Goal: Task Accomplishment & Management: Manage account settings

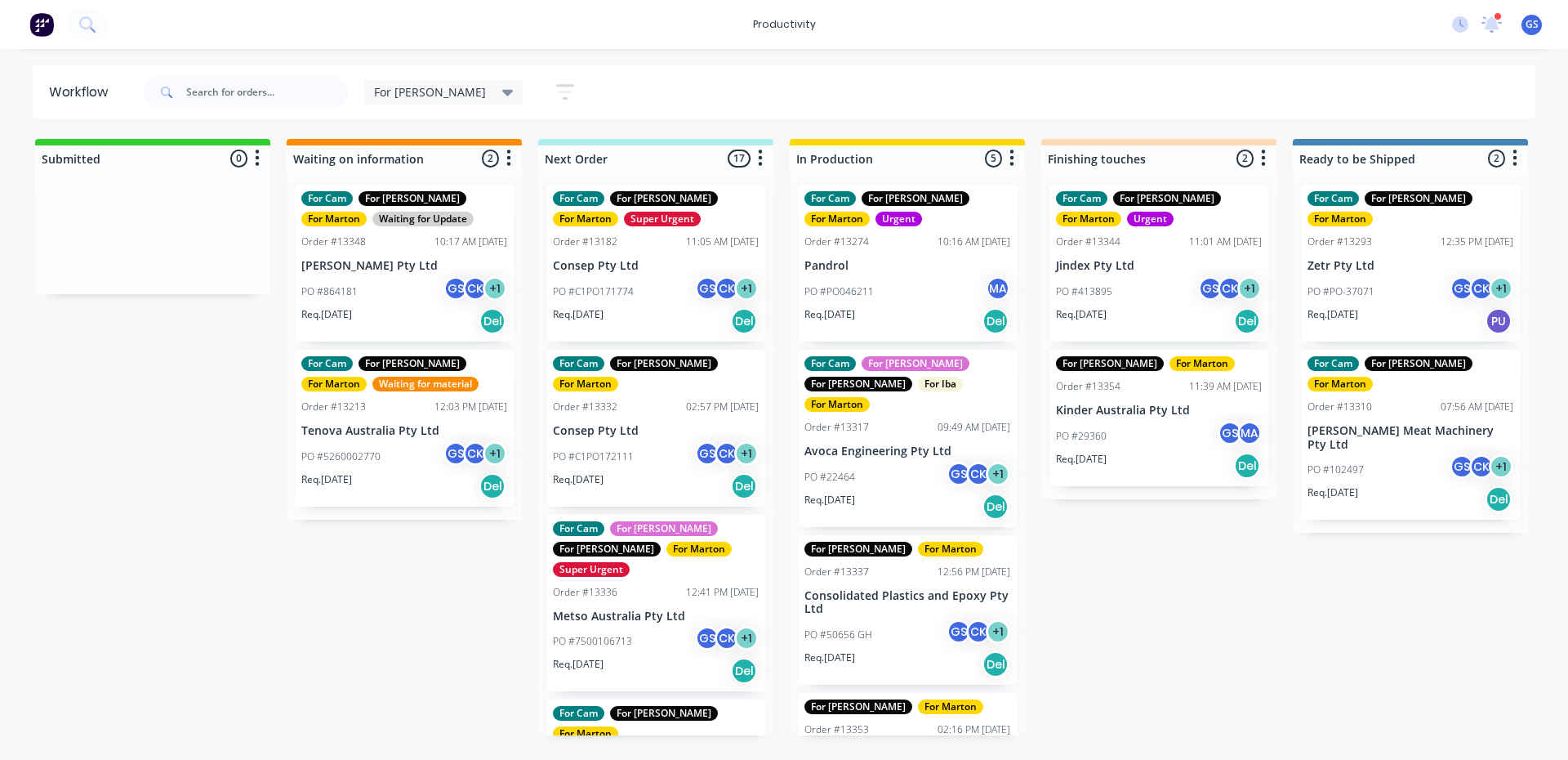
click at [818, 198] on div "For Cam" at bounding box center [830, 198] width 51 height 14
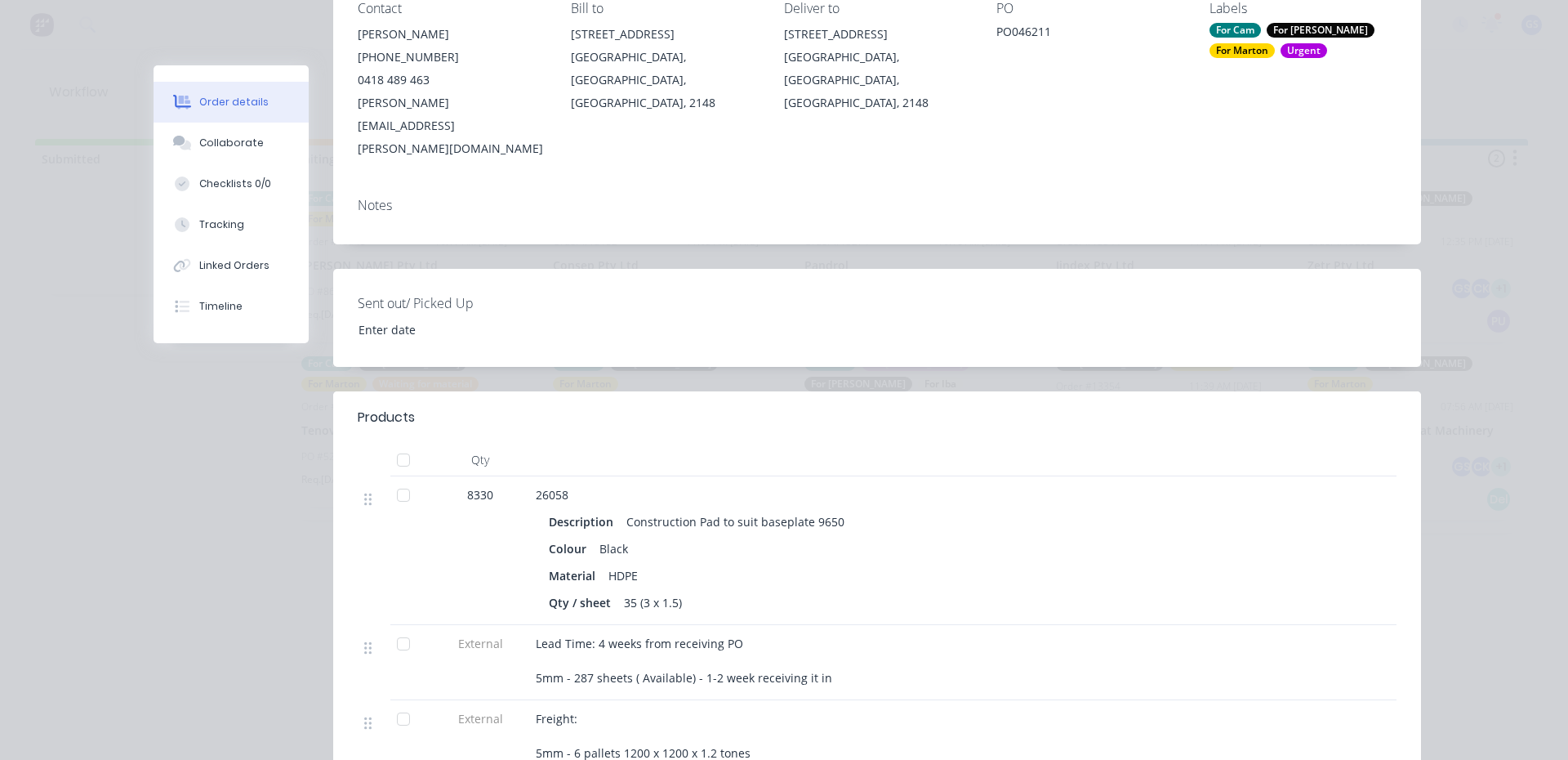
scroll to position [572, 0]
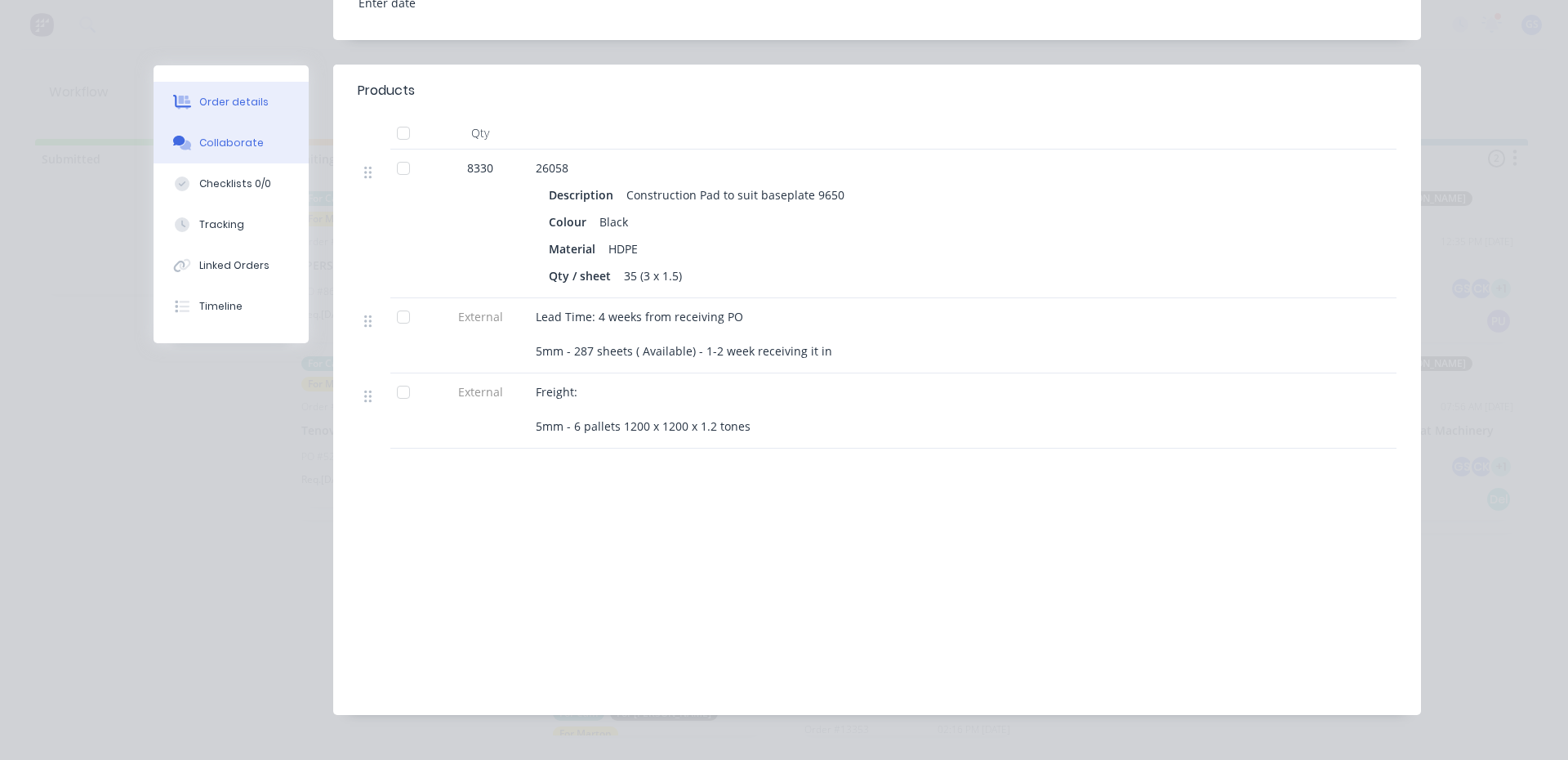
click at [230, 155] on button "Collaborate" at bounding box center [231, 142] width 155 height 41
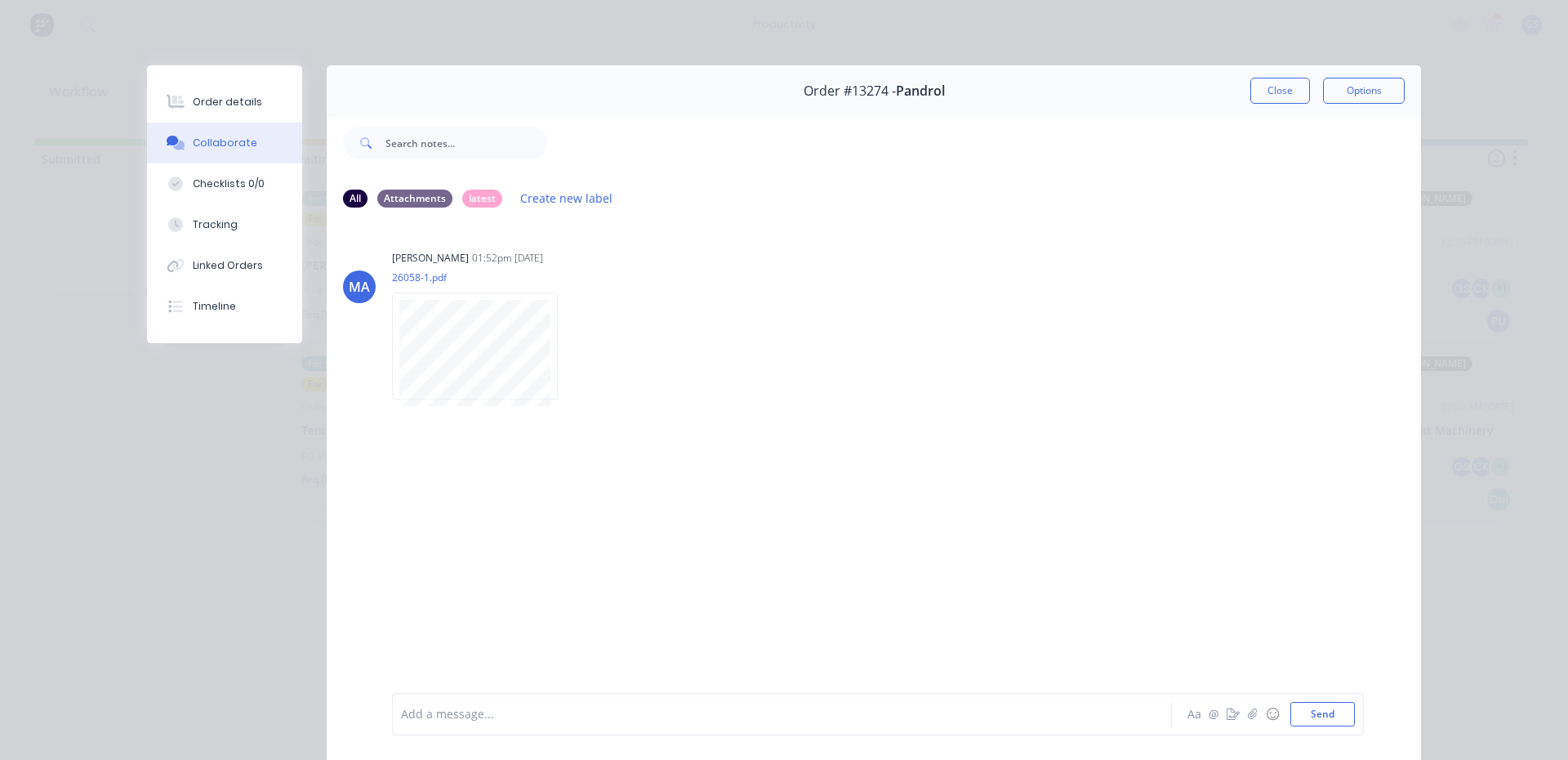
click at [1259, 86] on button "Close" at bounding box center [1280, 90] width 60 height 26
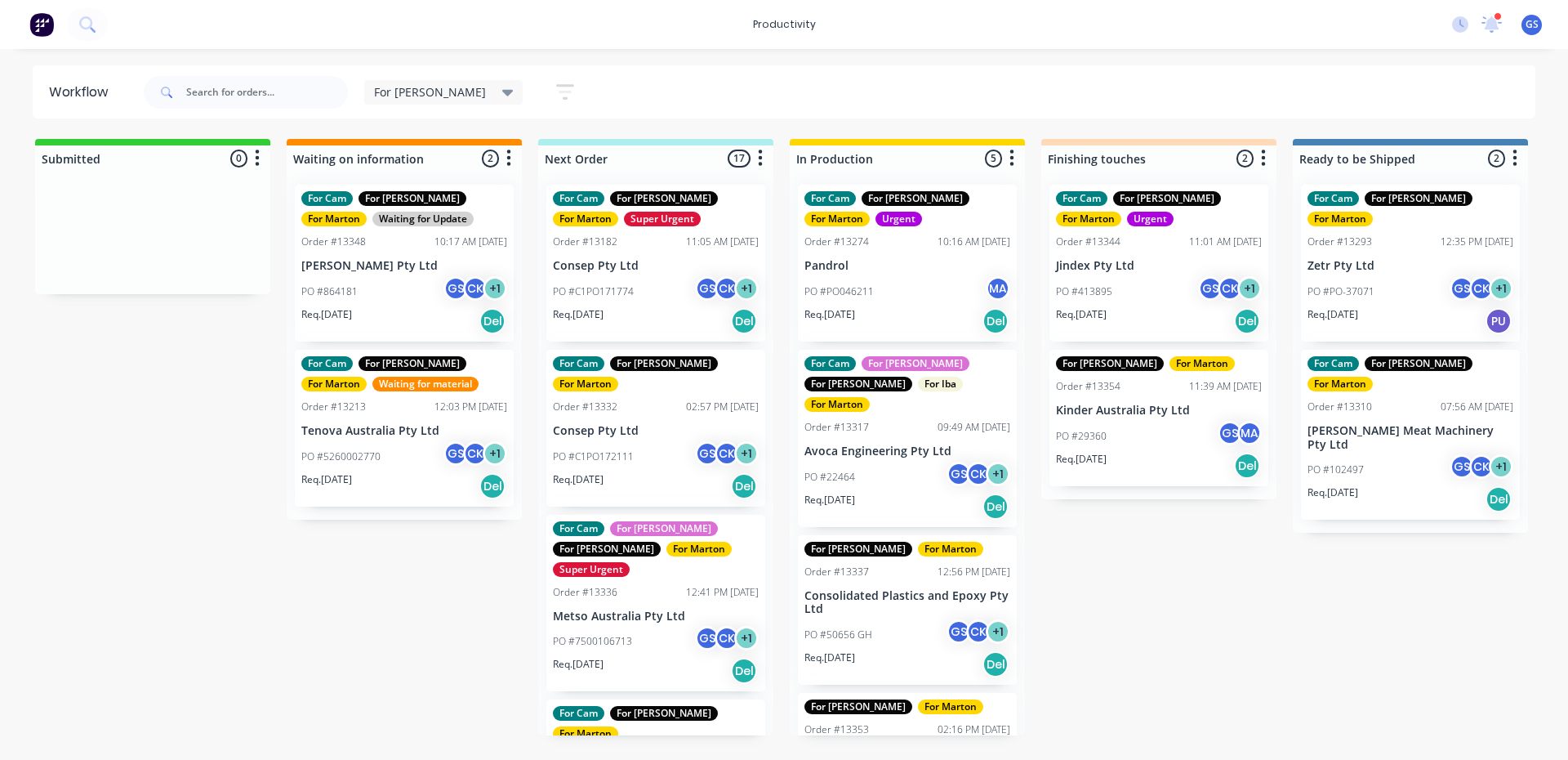
click at [863, 293] on p "PO #PO046211" at bounding box center [839, 291] width 69 height 14
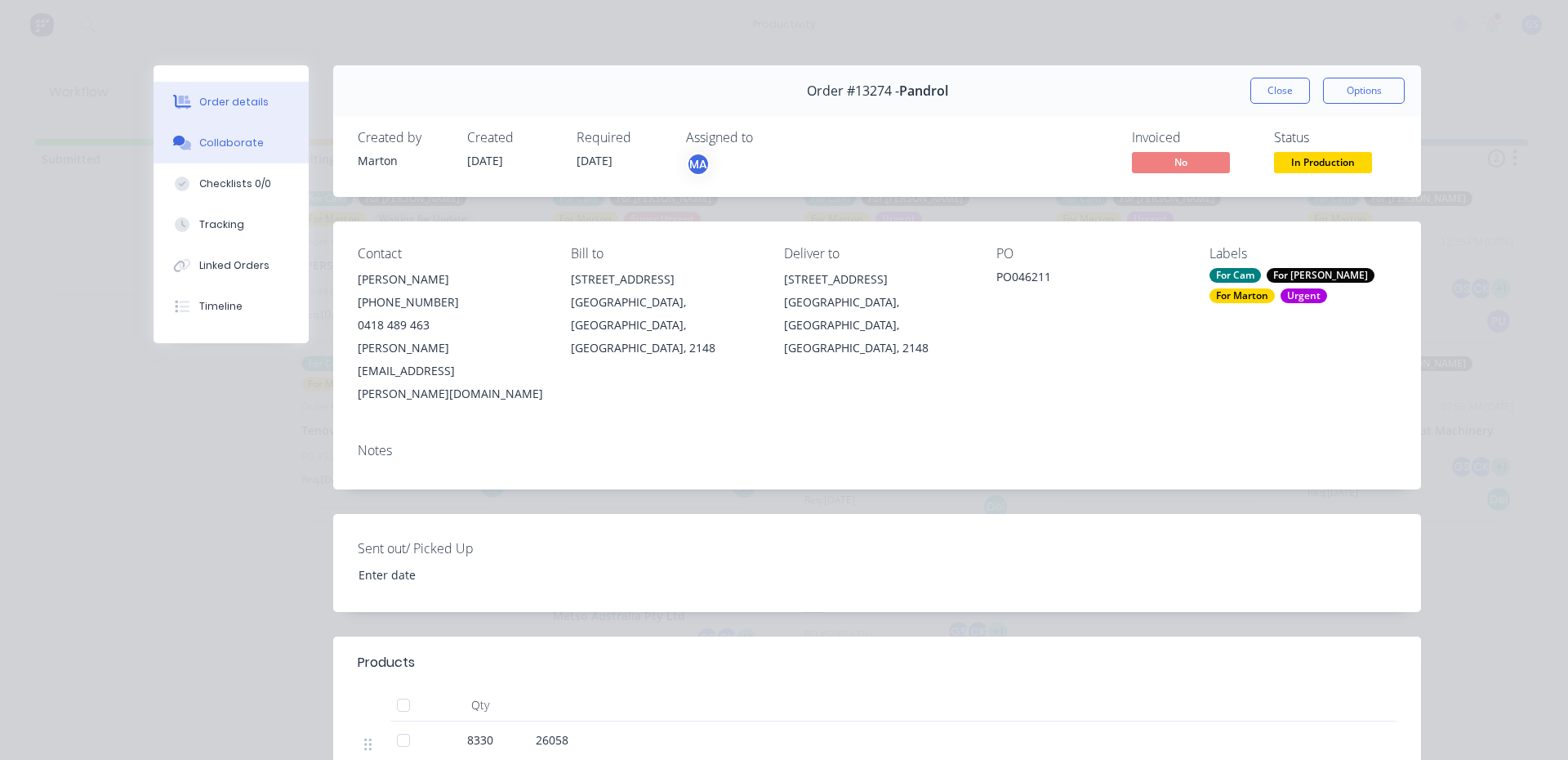
click at [225, 134] on button "Collaborate" at bounding box center [231, 142] width 155 height 41
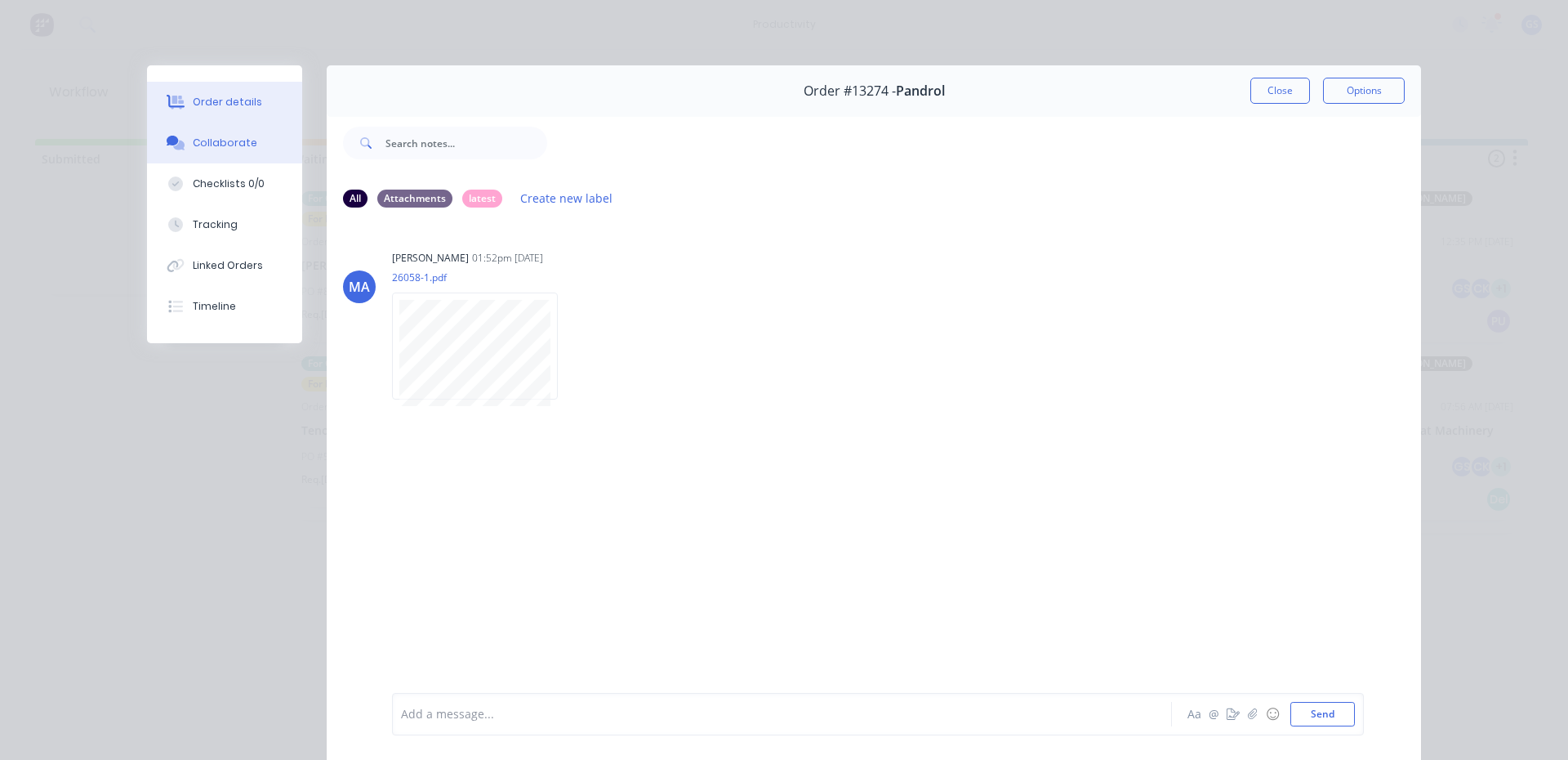
click at [252, 101] on button "Order details" at bounding box center [225, 102] width 155 height 41
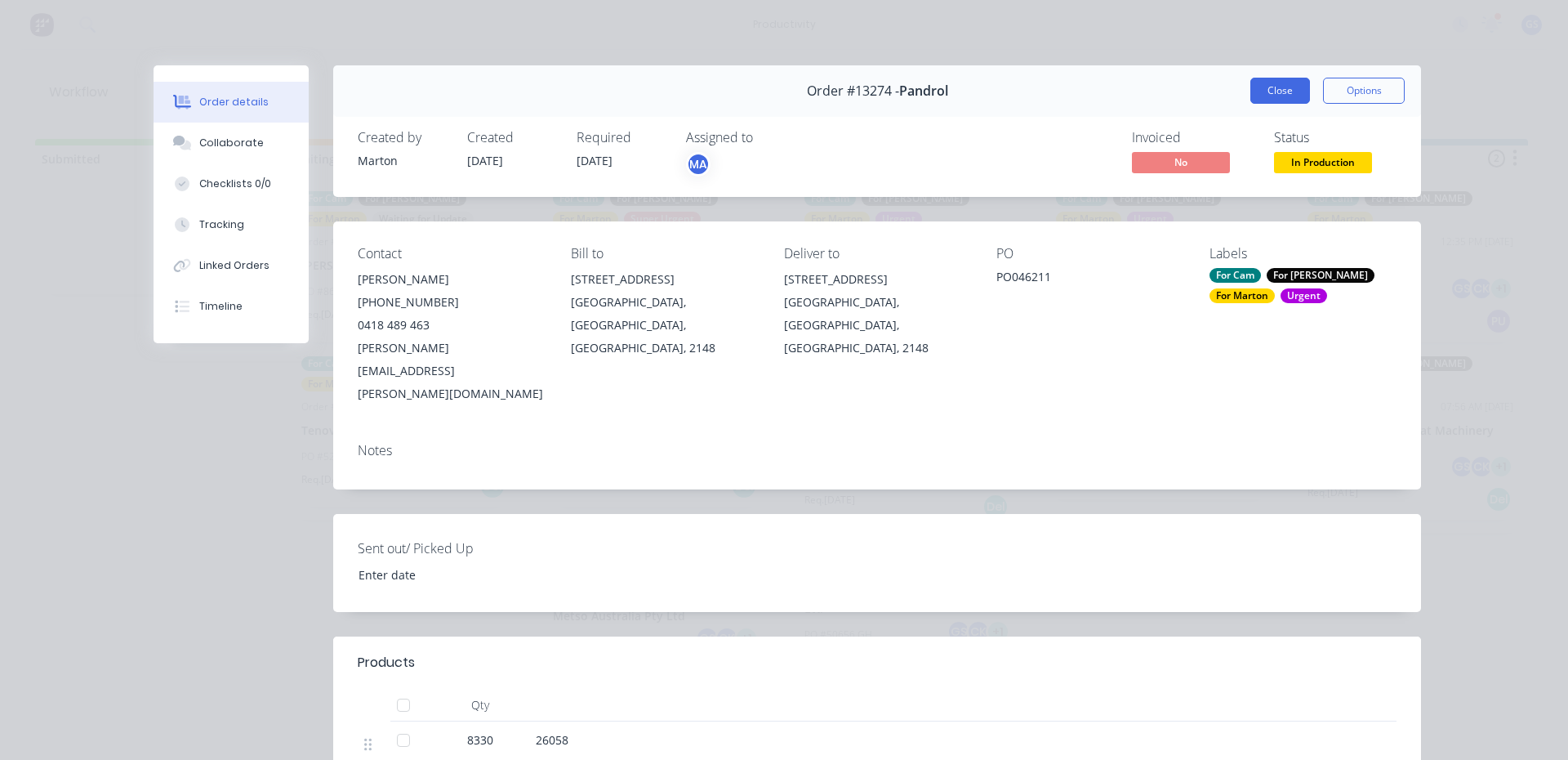
click at [1257, 93] on button "Close" at bounding box center [1280, 90] width 60 height 26
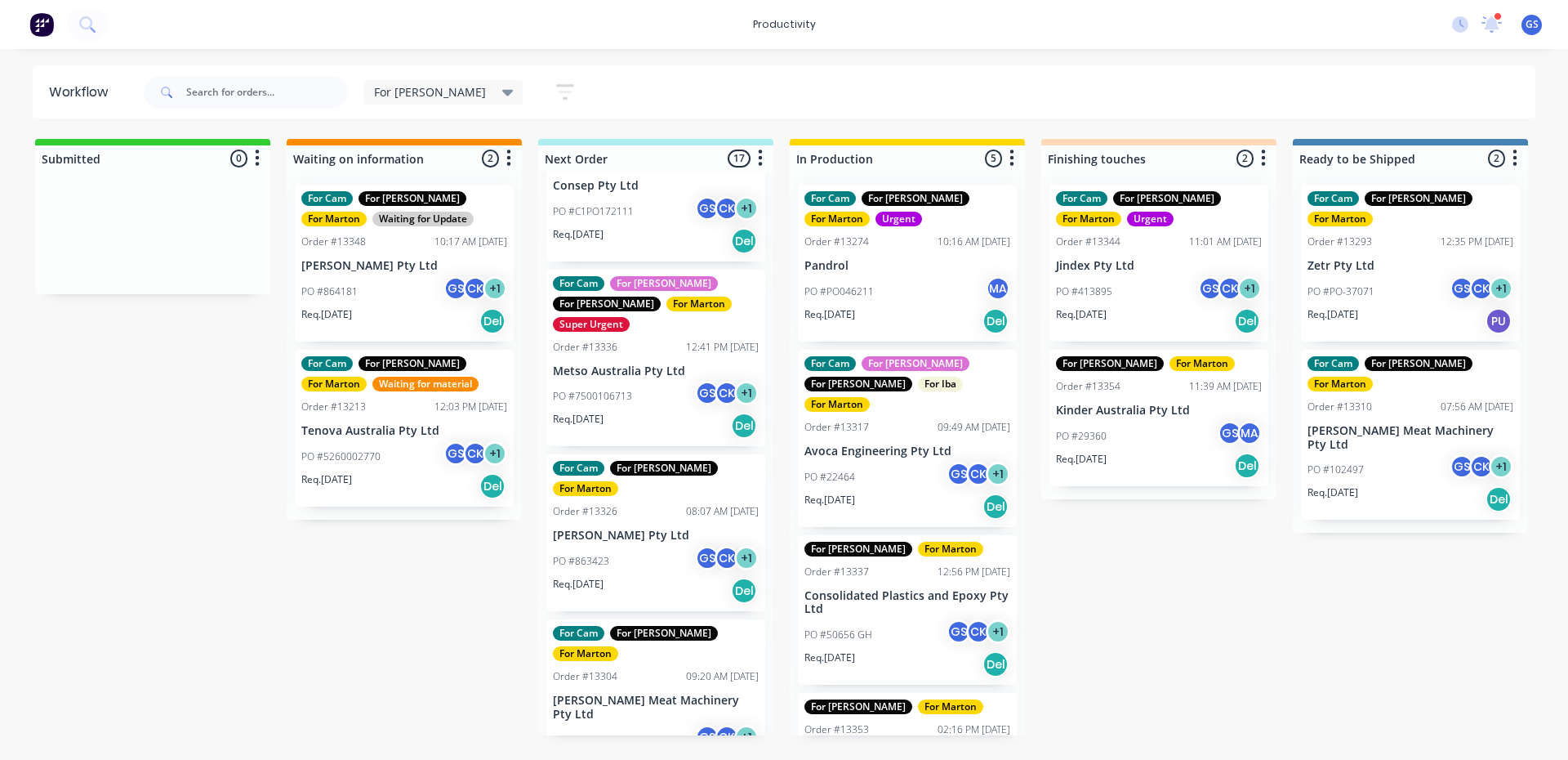
scroll to position [253, 0]
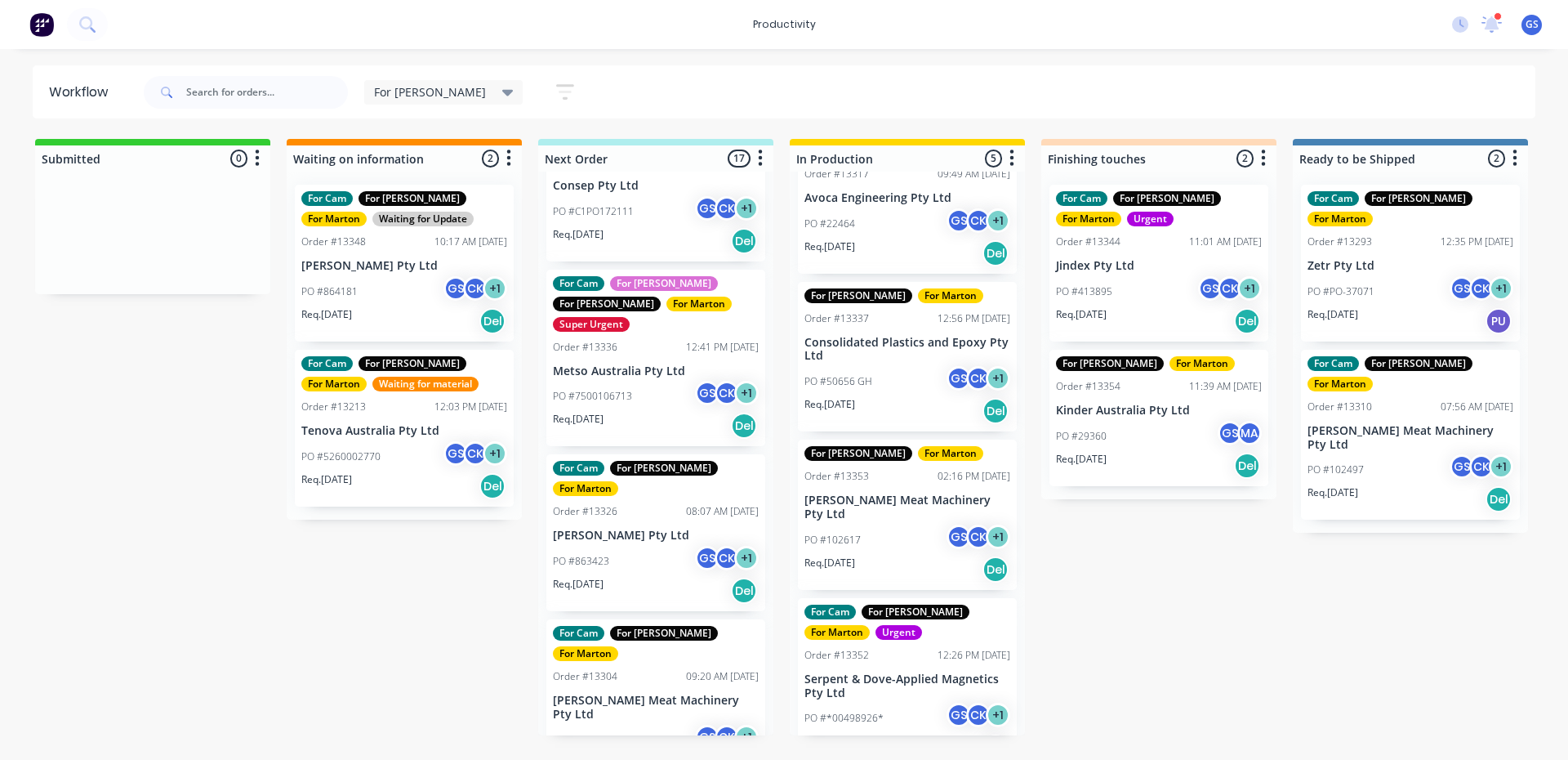
click at [892, 469] on div "For [PERSON_NAME] For [PERSON_NAME] Order #13353 02:16 PM [DATE] [PERSON_NAME] …" at bounding box center [907, 514] width 219 height 151
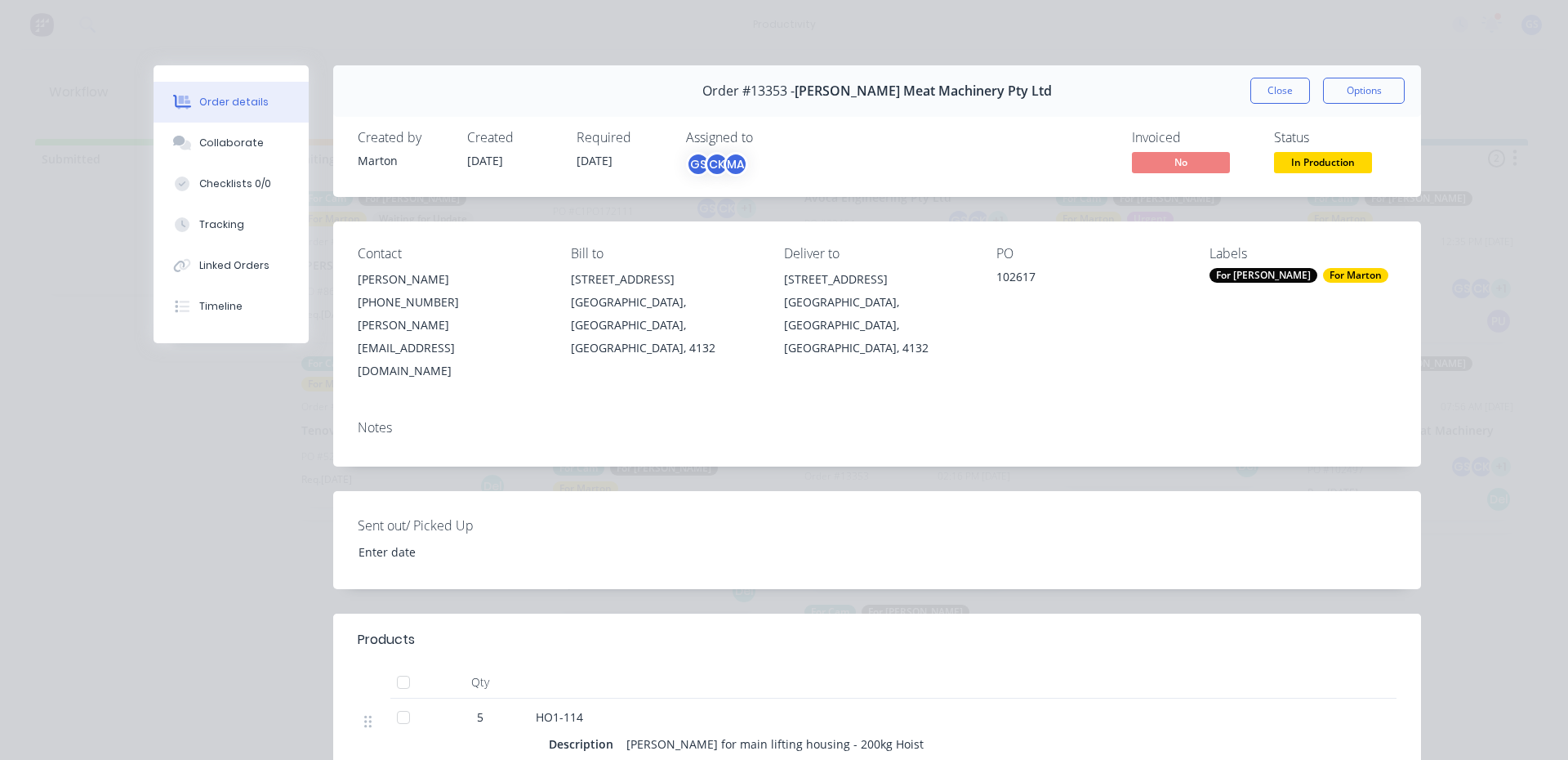
scroll to position [326, 0]
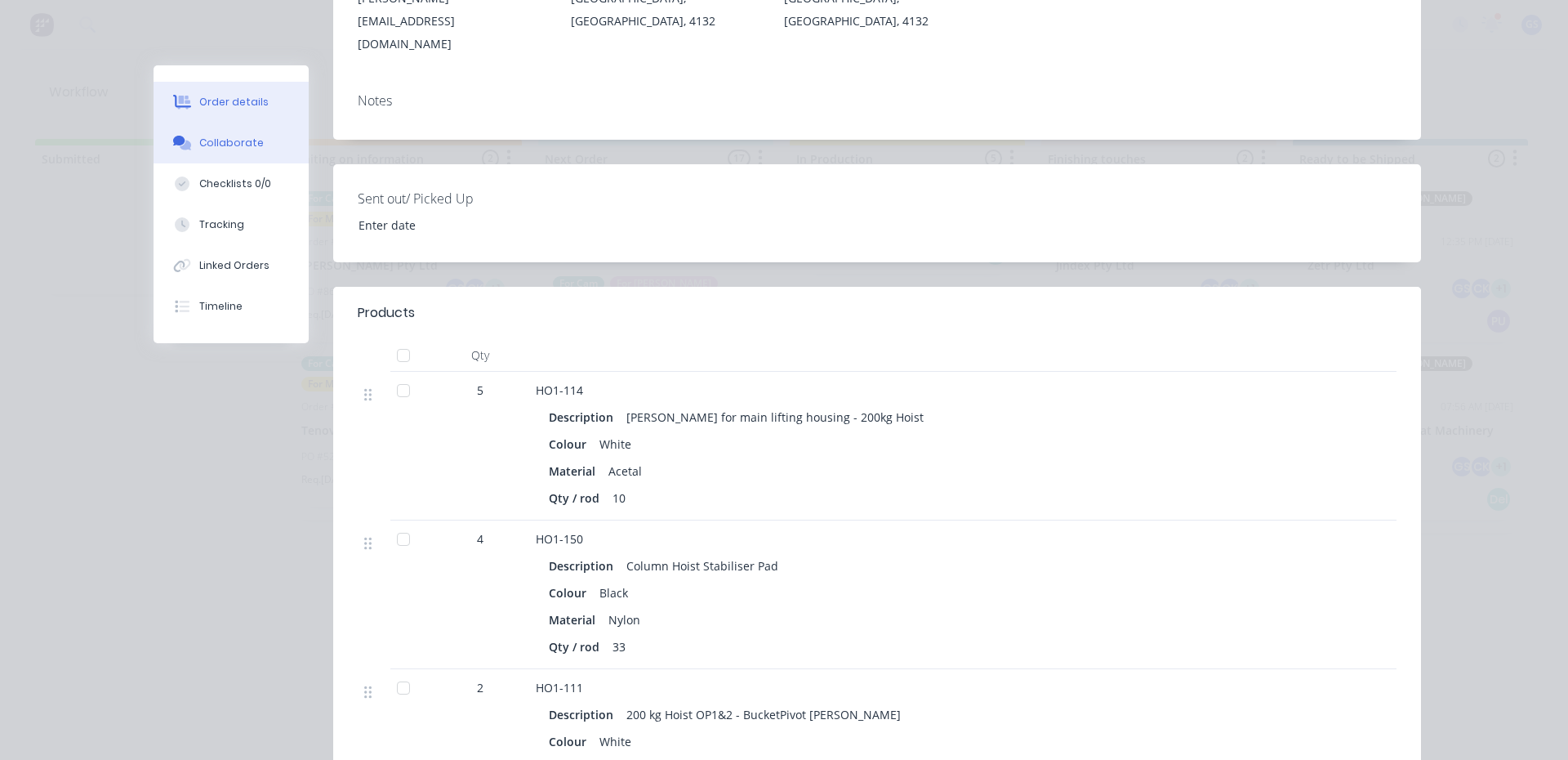
click at [218, 126] on button "Collaborate" at bounding box center [231, 142] width 155 height 41
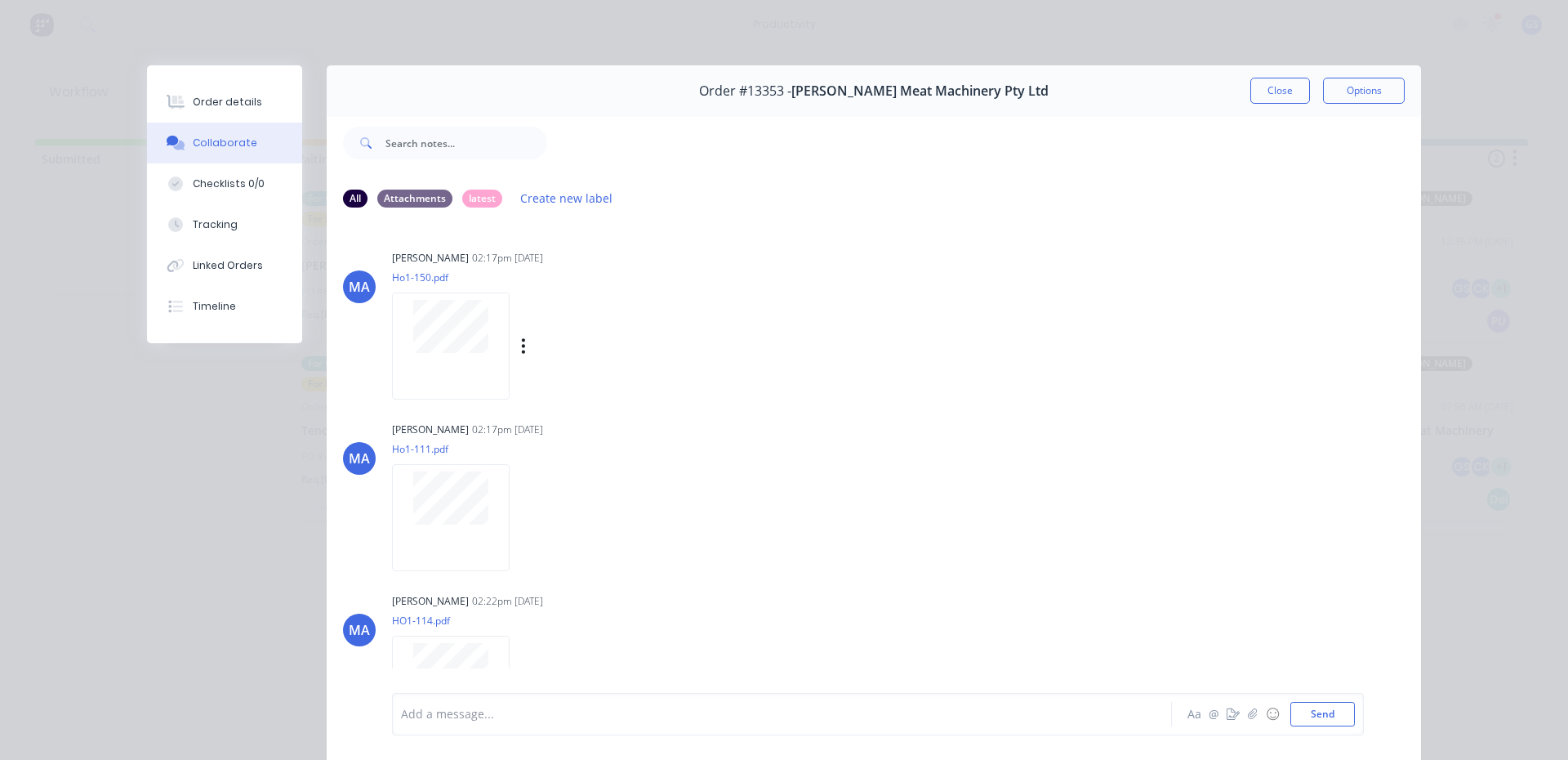
click at [464, 355] on div at bounding box center [451, 345] width 117 height 107
click at [464, 527] on div at bounding box center [451, 517] width 117 height 107
click at [223, 102] on div "Order details" at bounding box center [227, 102] width 69 height 14
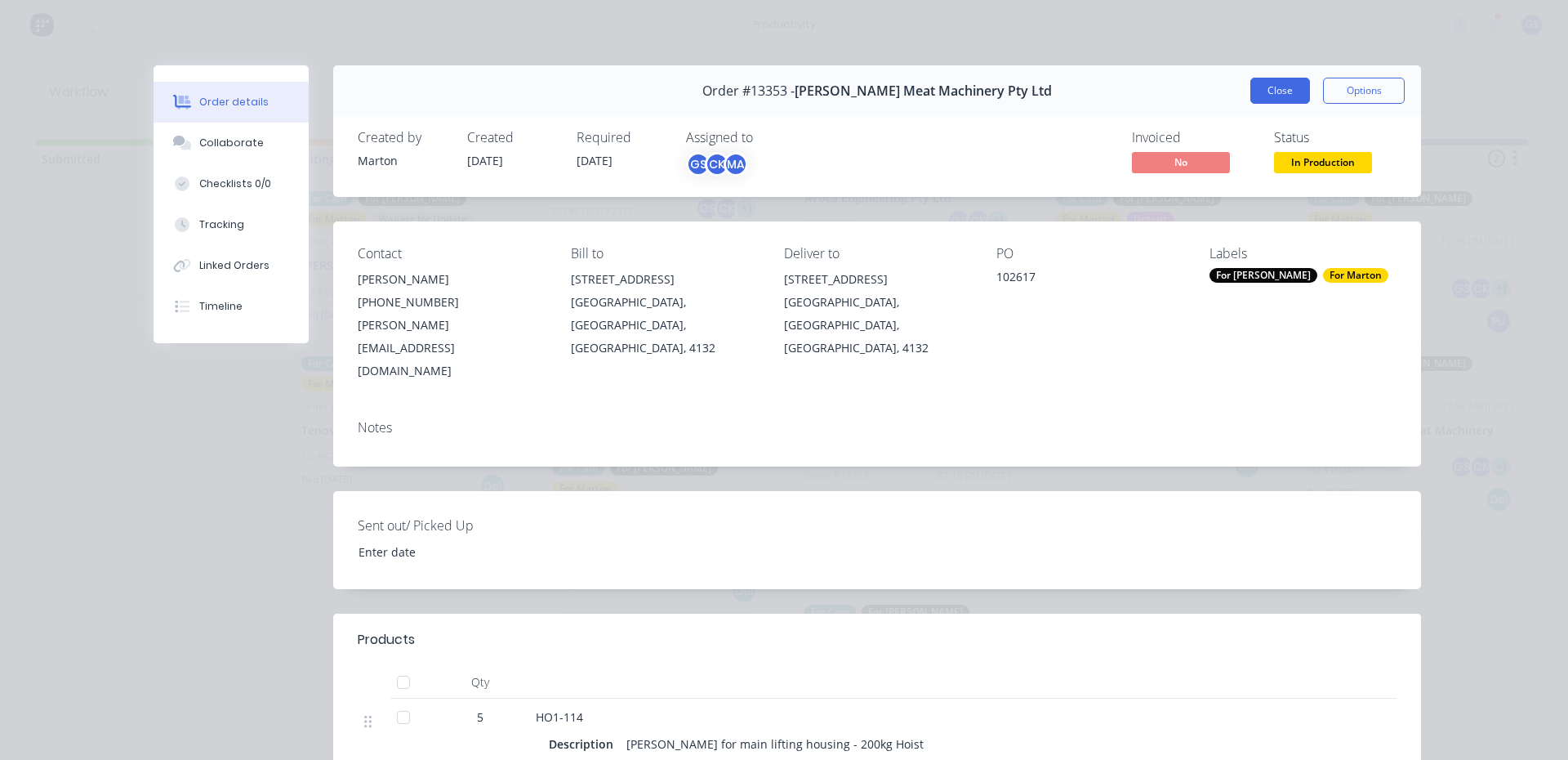
click at [1280, 93] on button "Close" at bounding box center [1280, 90] width 60 height 26
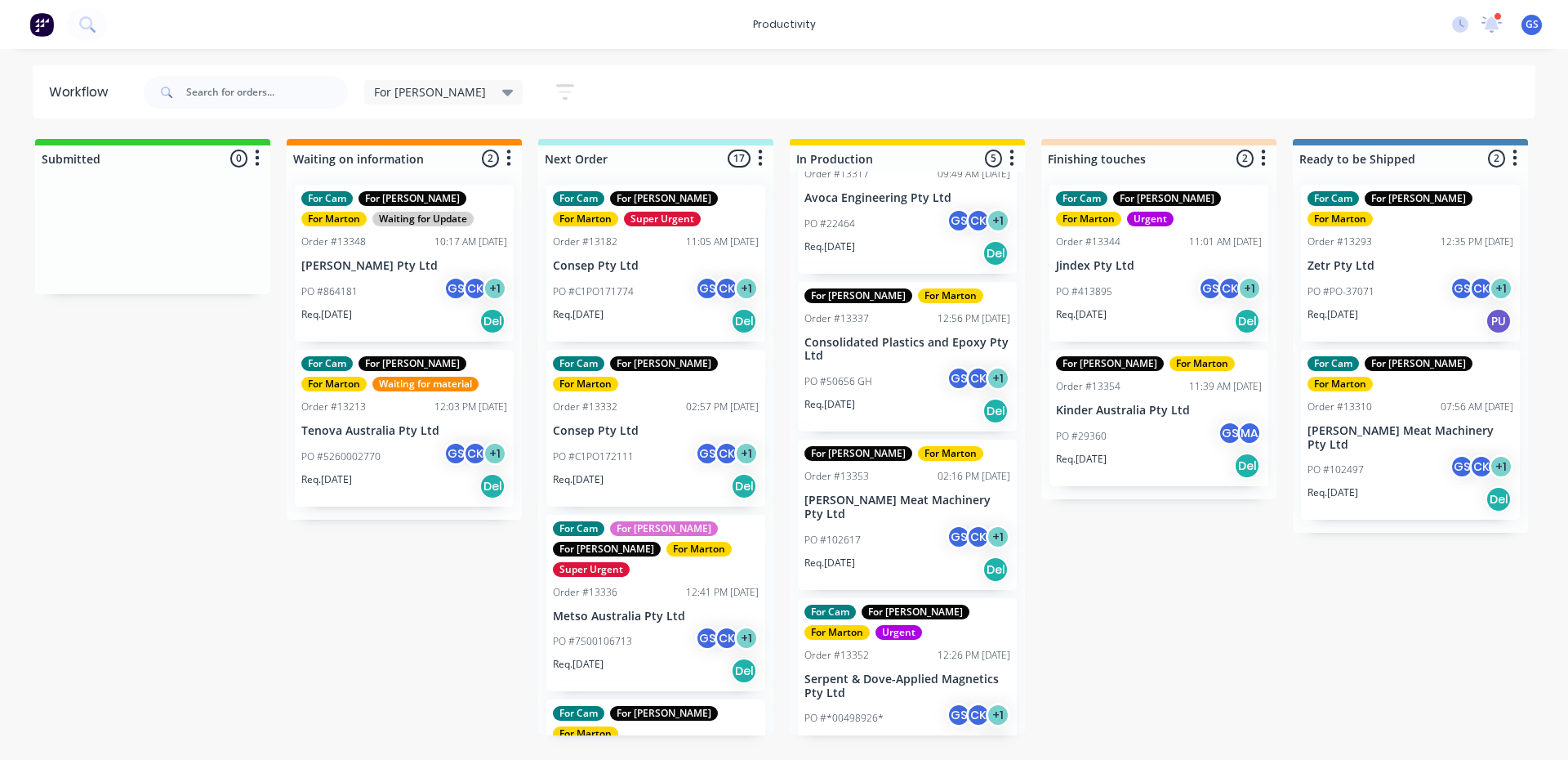
click at [673, 277] on div "PO #C1PO171774 GS CK + 1" at bounding box center [656, 291] width 206 height 31
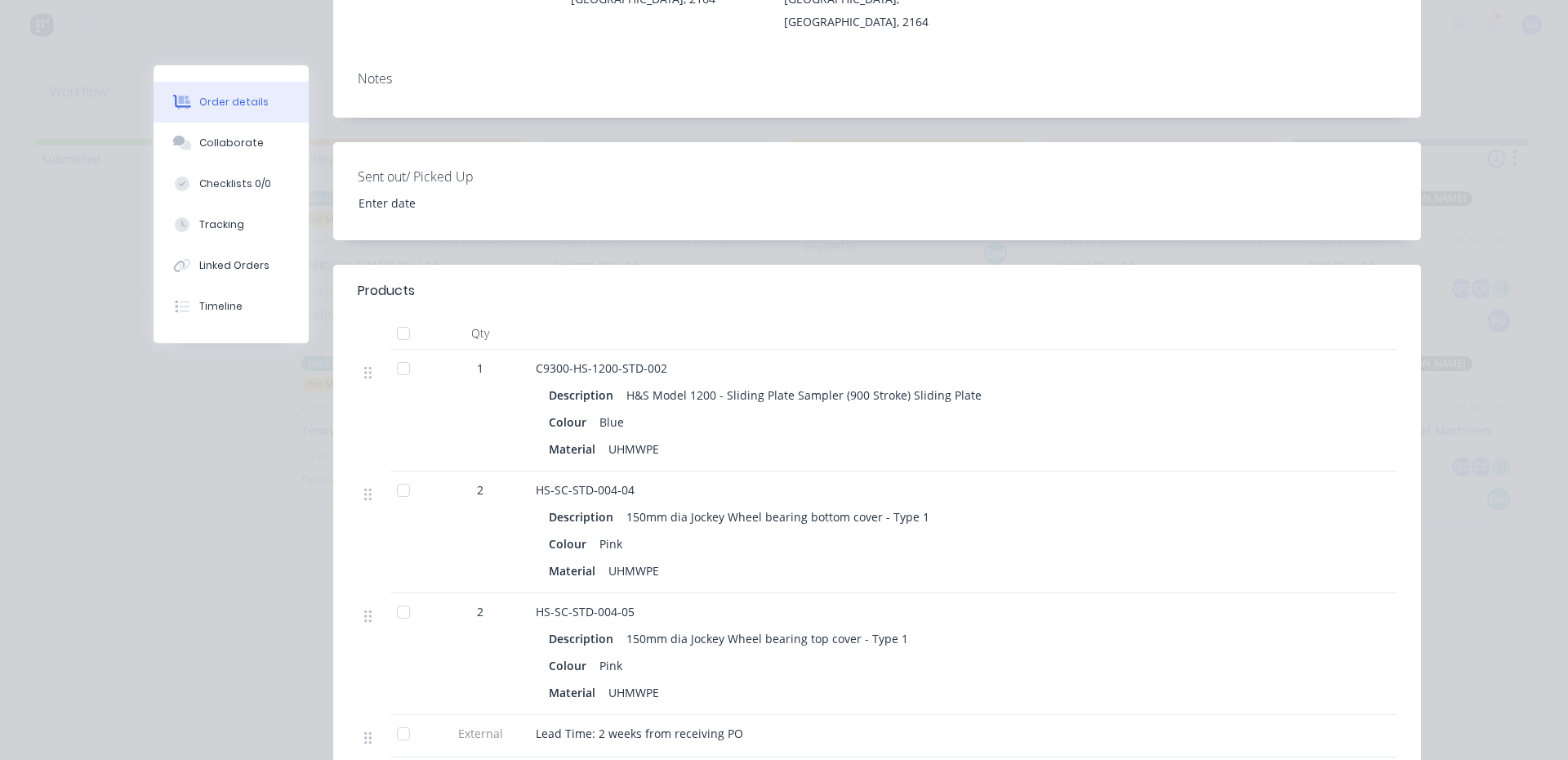
scroll to position [408, 0]
